Goal: Obtain resource: Obtain resource

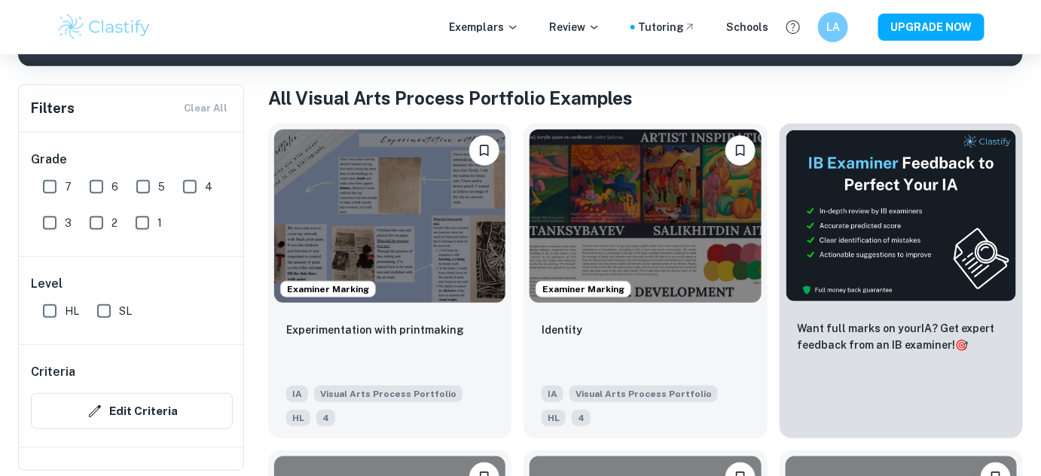
scroll to position [273, 0]
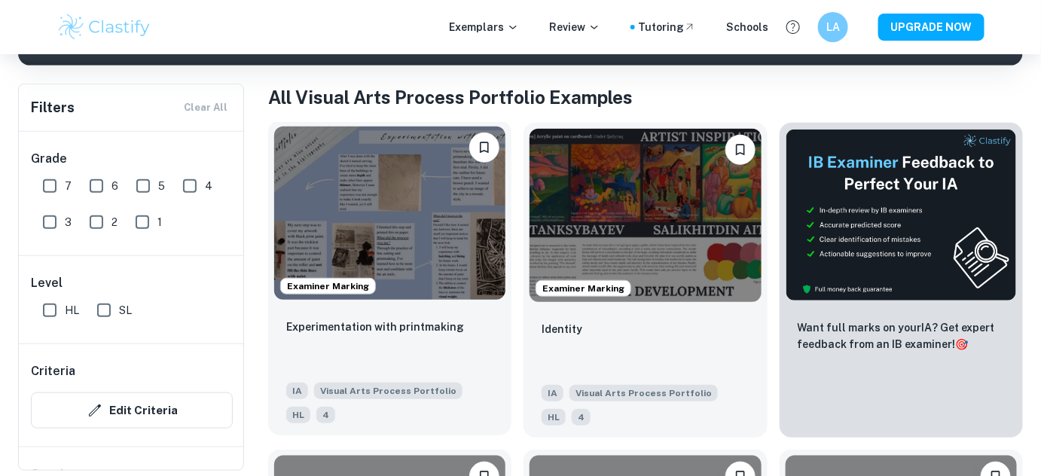
click at [451, 345] on div "Experimentation with printmaking" at bounding box center [389, 343] width 207 height 51
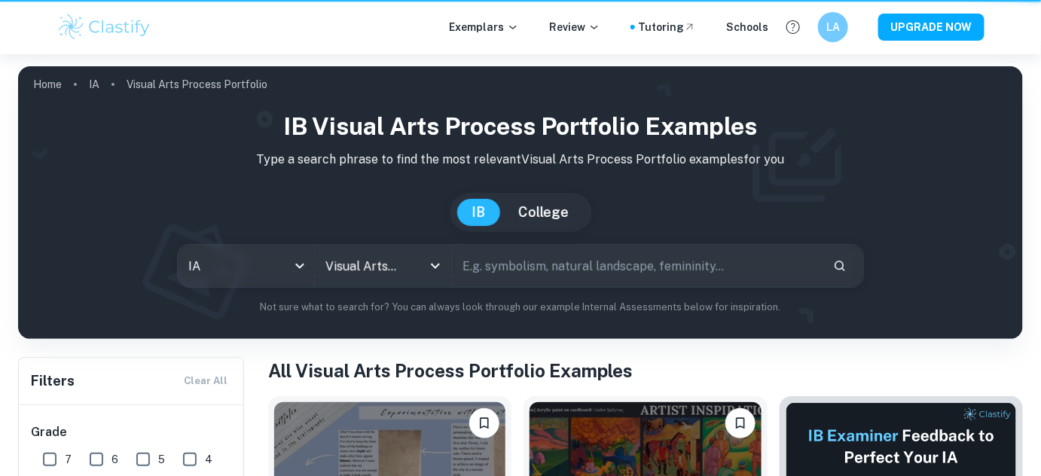
scroll to position [273, 0]
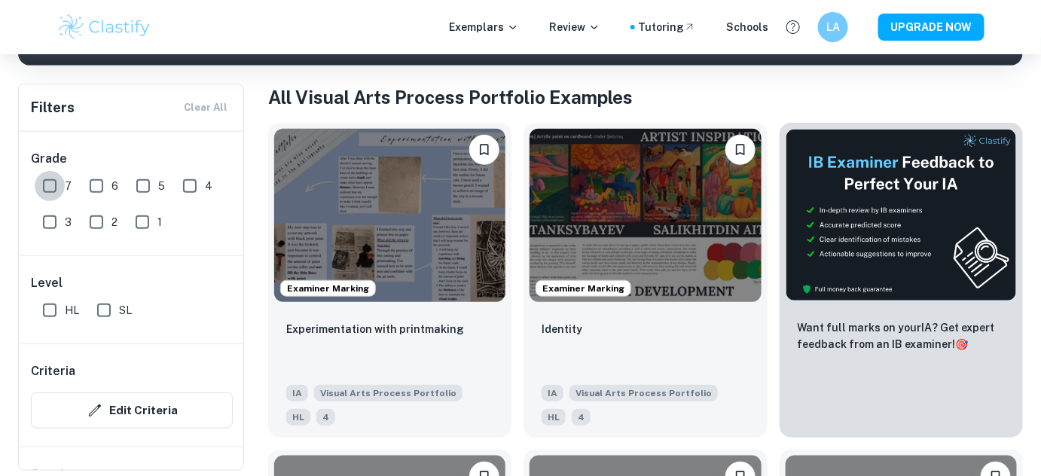
click at [53, 188] on input "7" at bounding box center [50, 186] width 30 height 30
checkbox input "true"
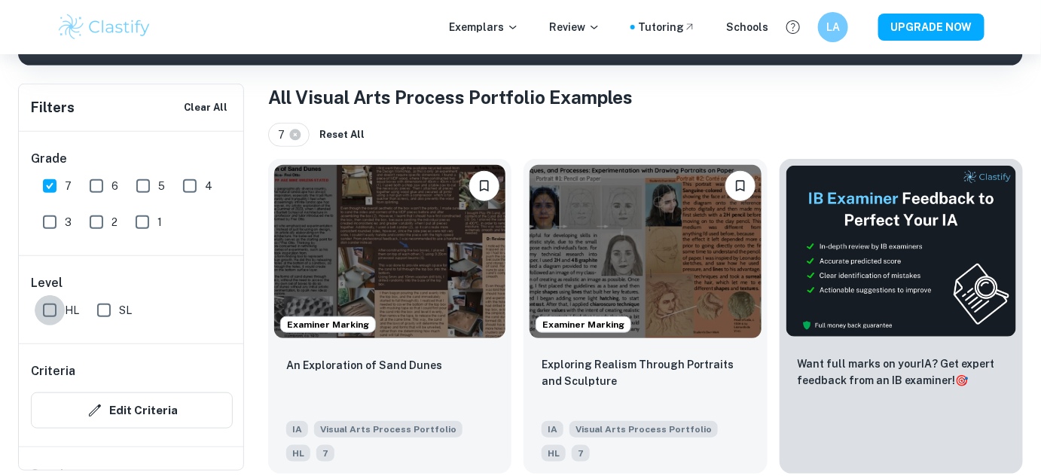
click at [50, 321] on input "HL" at bounding box center [50, 310] width 30 height 30
checkbox input "true"
click at [94, 197] on input "6" at bounding box center [96, 186] width 30 height 30
checkbox input "true"
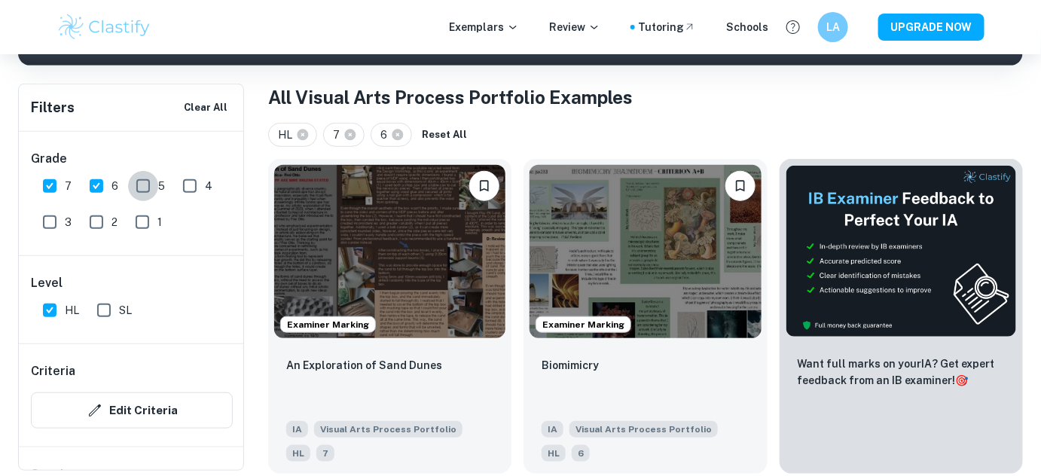
click at [146, 189] on input "5" at bounding box center [143, 186] width 30 height 30
checkbox input "true"
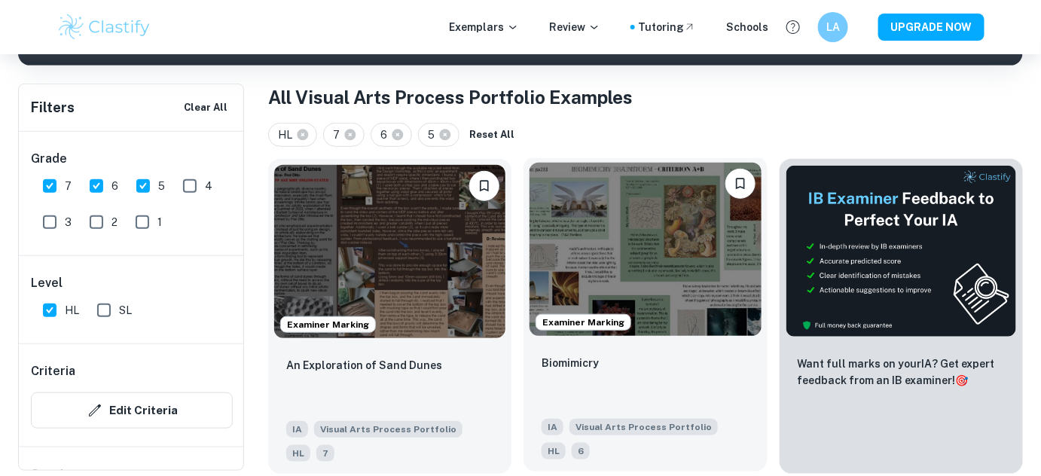
click at [582, 192] on img at bounding box center [644, 249] width 231 height 173
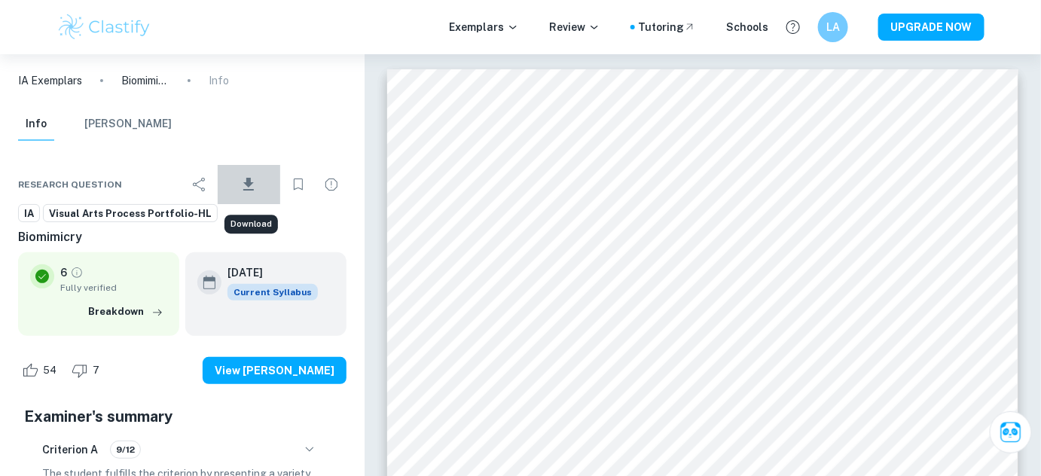
click at [259, 187] on button "Download" at bounding box center [249, 184] width 63 height 39
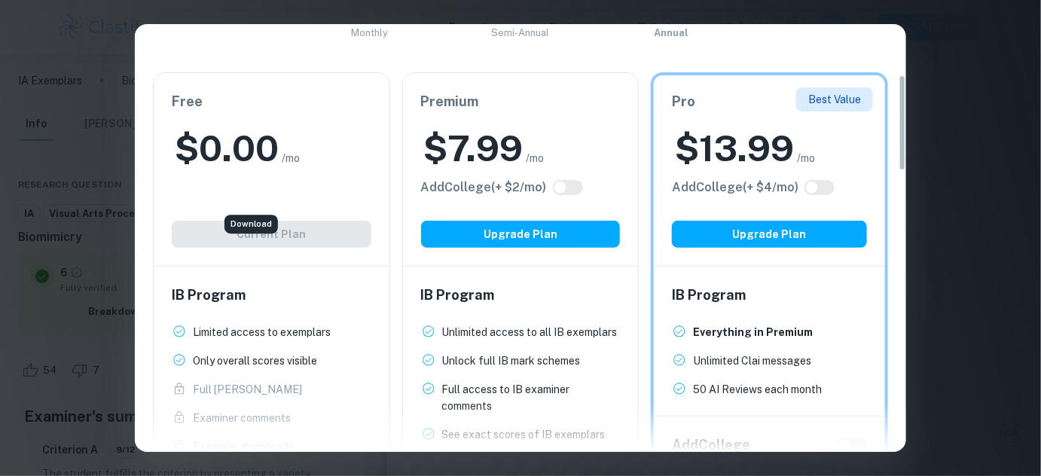
scroll to position [479, 0]
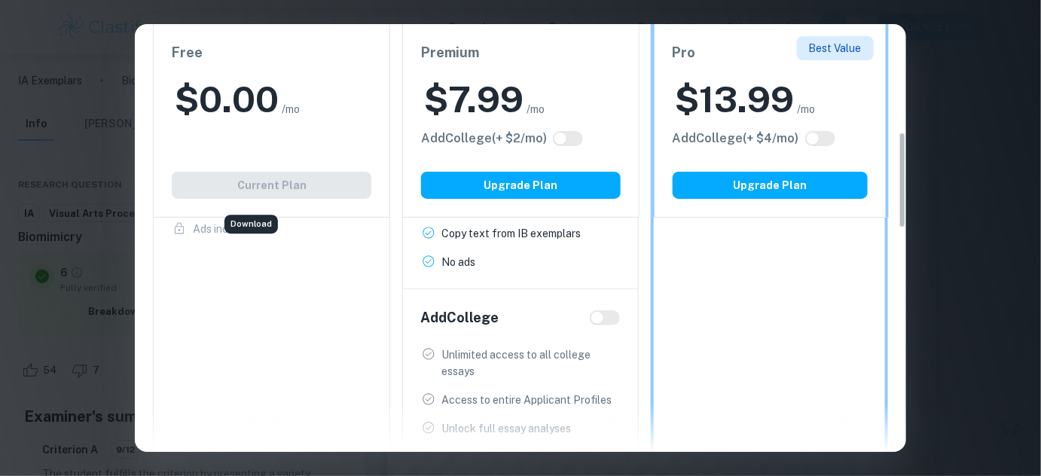
click at [966, 110] on div "Easily Ace Your IB Coursework & Crush College Essays. Get Clastify Premium Get …" at bounding box center [520, 238] width 1041 height 476
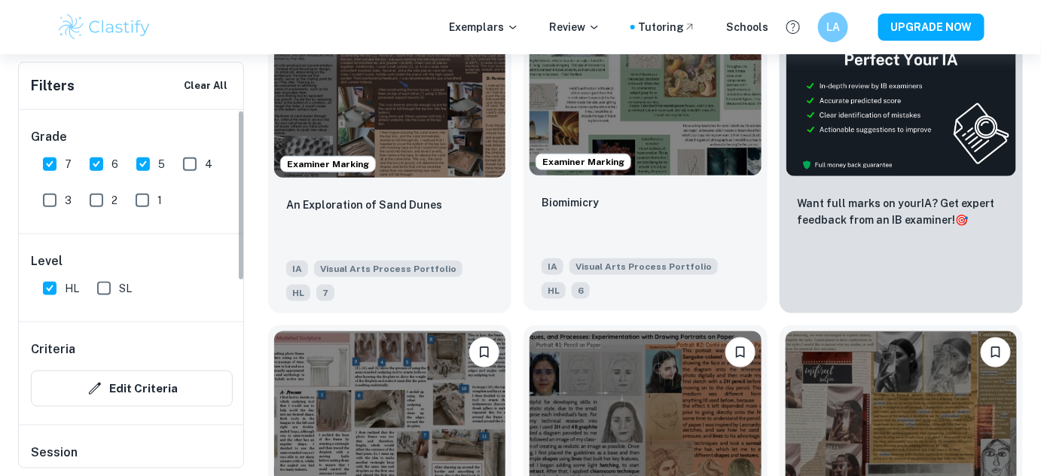
scroll to position [548, 0]
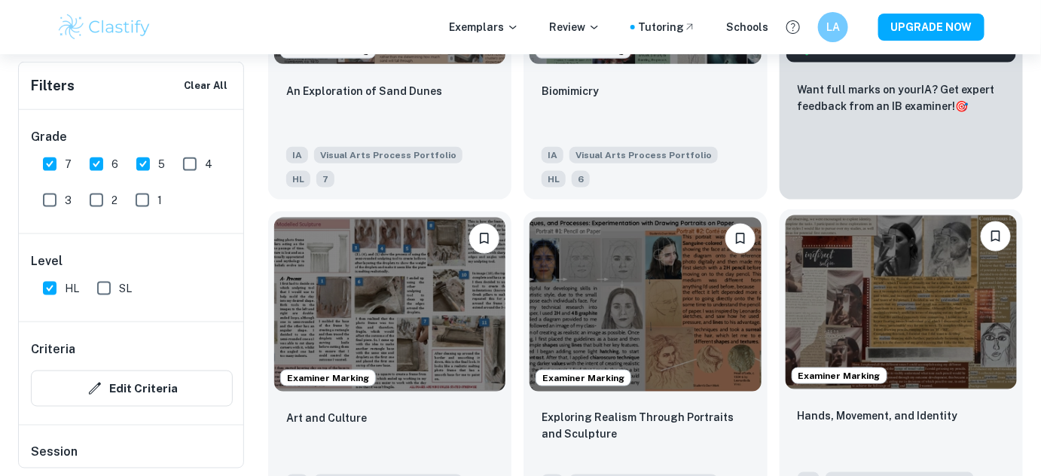
click at [850, 355] on img at bounding box center [901, 301] width 231 height 173
